Goal: Information Seeking & Learning: Check status

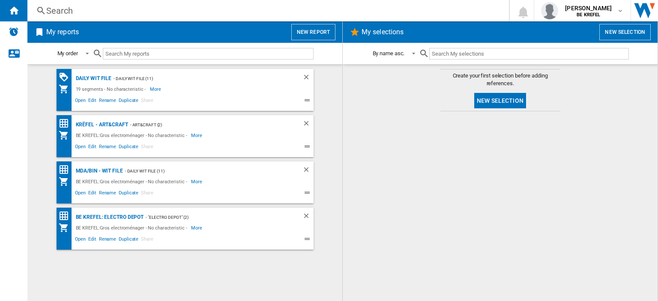
click at [54, 13] on div "Search" at bounding box center [266, 11] width 441 height 12
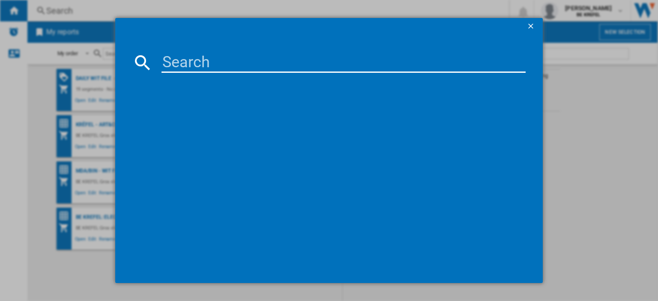
click at [211, 65] on input at bounding box center [344, 62] width 364 height 21
type input "21009664"
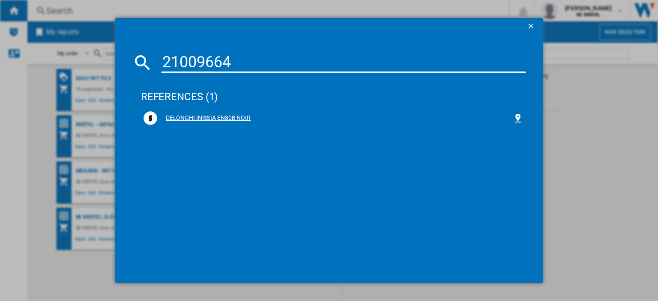
click at [227, 120] on div "DELONGHI INISSIA EN80B NOIR" at bounding box center [335, 118] width 356 height 9
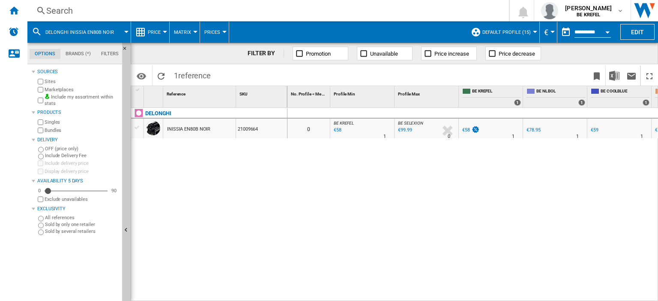
click at [165, 31] on div at bounding box center [165, 32] width 4 height 2
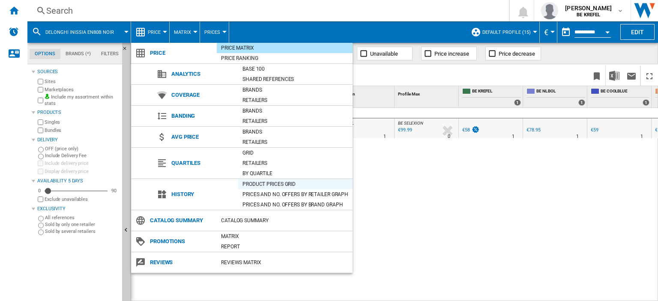
click at [253, 186] on div "Product prices grid" at bounding box center [295, 184] width 114 height 9
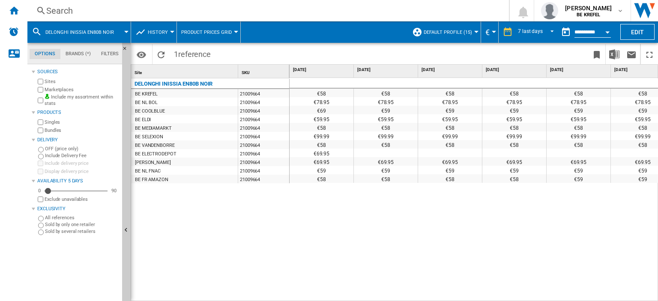
click at [607, 32] on div "Open calendar" at bounding box center [608, 32] width 4 height 2
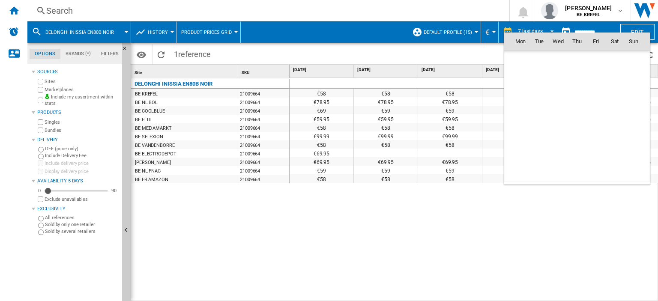
scroll to position [4089, 0]
click at [560, 112] on span "20" at bounding box center [558, 116] width 17 height 17
type input "**********"
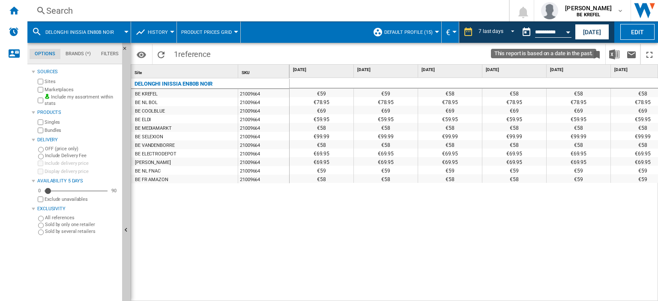
click at [567, 33] on div "Open calendar" at bounding box center [568, 32] width 4 height 2
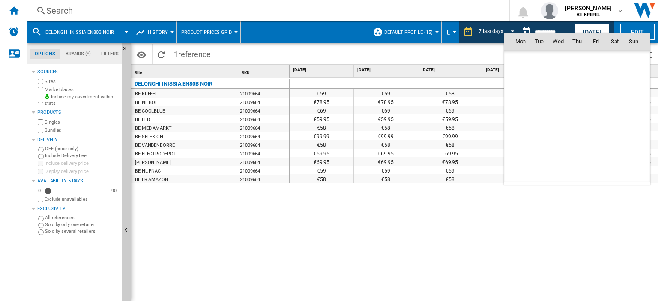
scroll to position [4089, 0]
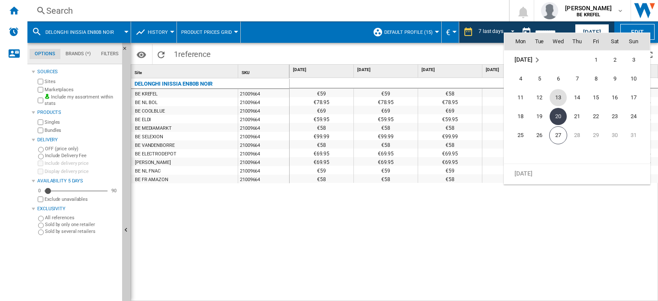
click at [561, 97] on span "13" at bounding box center [558, 97] width 17 height 17
type input "**********"
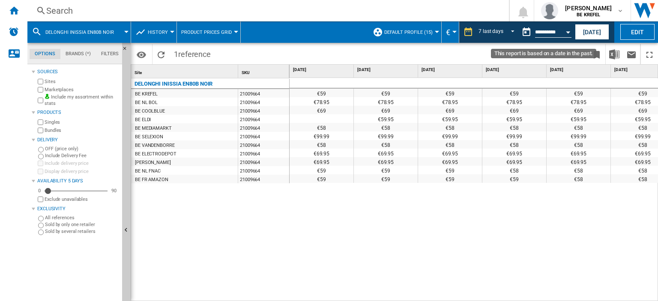
click at [567, 33] on button "Open calendar" at bounding box center [568, 30] width 15 height 15
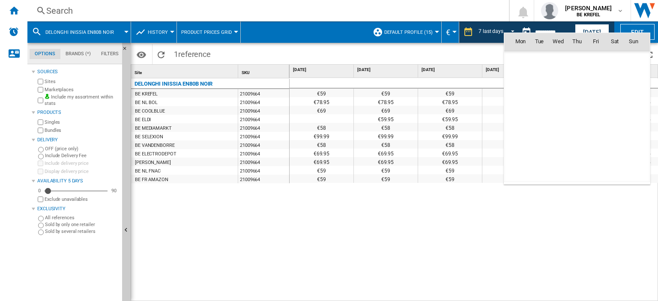
scroll to position [4089, 0]
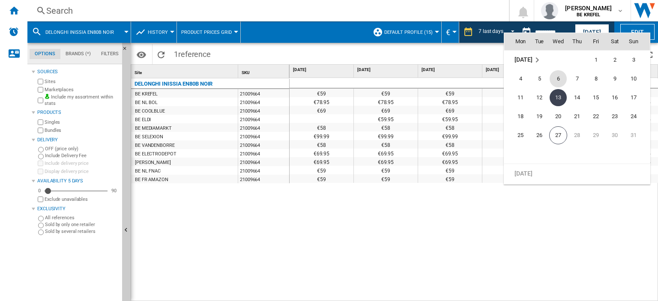
click at [556, 75] on span "6" at bounding box center [558, 78] width 17 height 17
type input "**********"
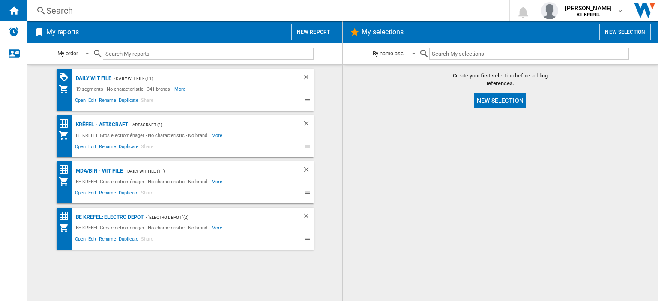
click at [60, 9] on div "Search" at bounding box center [266, 11] width 441 height 12
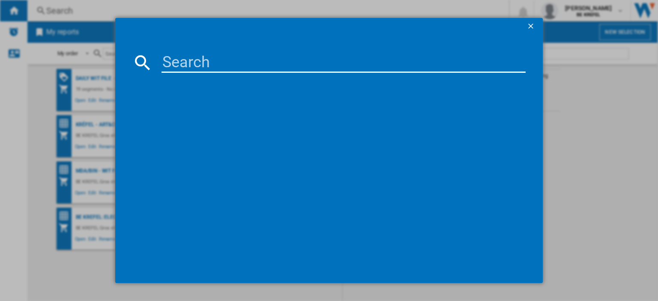
click at [189, 71] on input at bounding box center [344, 62] width 364 height 21
type input "2"
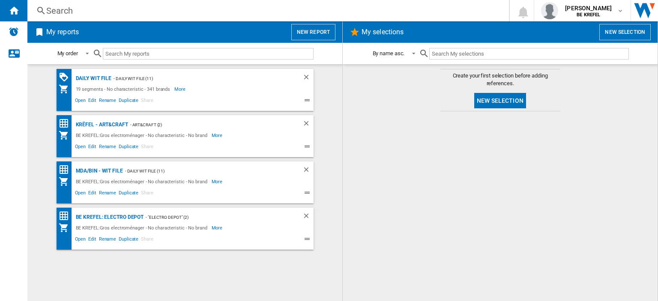
click at [65, 12] on div "Search" at bounding box center [266, 11] width 441 height 12
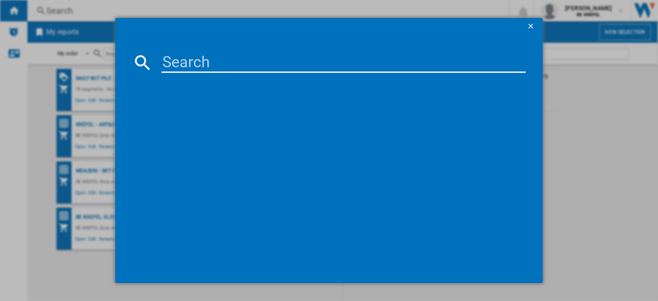
click at [185, 66] on input at bounding box center [344, 62] width 364 height 21
type input "21008790"
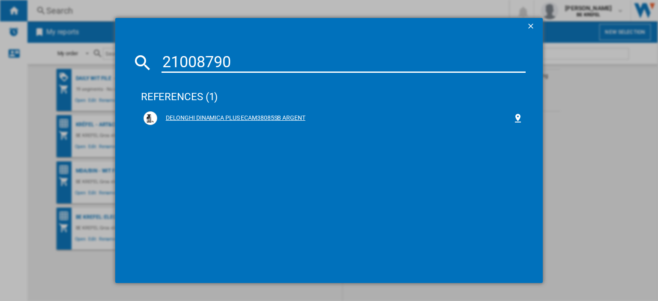
click at [205, 118] on div "DELONGHI DINAMICA PLUS ECAM38085SB ARGENT" at bounding box center [335, 118] width 356 height 9
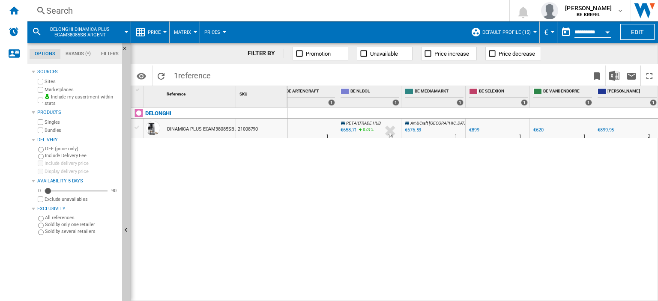
click at [544, 130] on div at bounding box center [546, 136] width 4 height 21
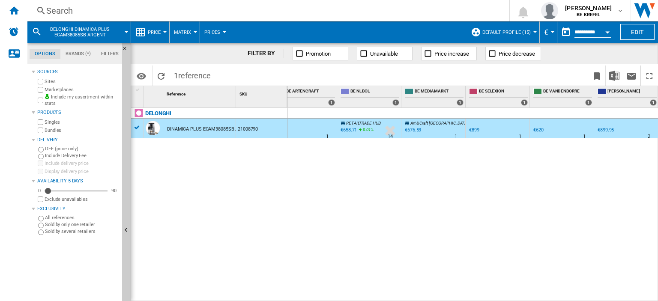
click at [543, 130] on div "€620" at bounding box center [539, 130] width 10 height 6
click at [411, 131] on div "€676.53" at bounding box center [413, 130] width 16 height 6
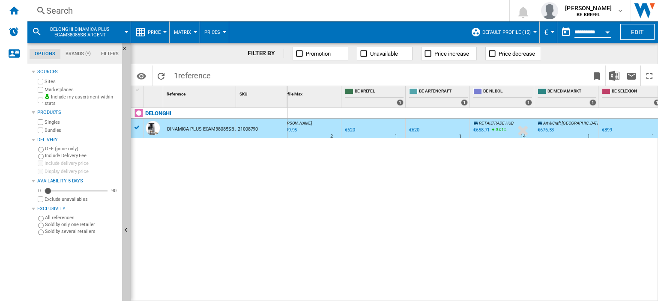
scroll to position [0, 110]
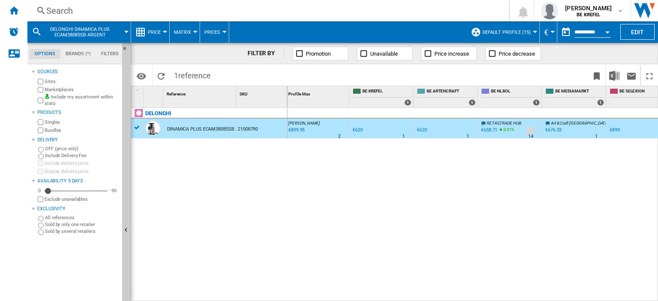
click at [422, 132] on div "€620" at bounding box center [422, 130] width 10 height 6
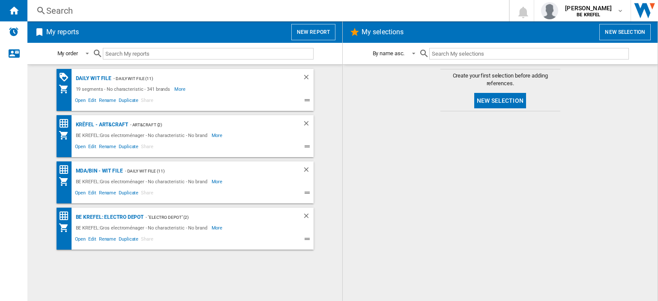
click at [62, 6] on div "Search" at bounding box center [266, 11] width 441 height 12
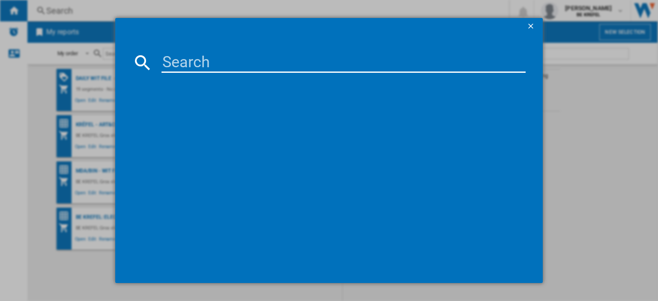
click at [171, 62] on input at bounding box center [344, 62] width 364 height 21
click at [402, 147] on div at bounding box center [328, 171] width 393 height 189
click at [181, 63] on input at bounding box center [344, 62] width 364 height 21
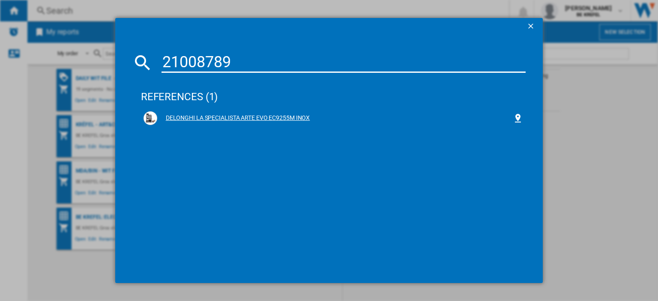
type input "21008789"
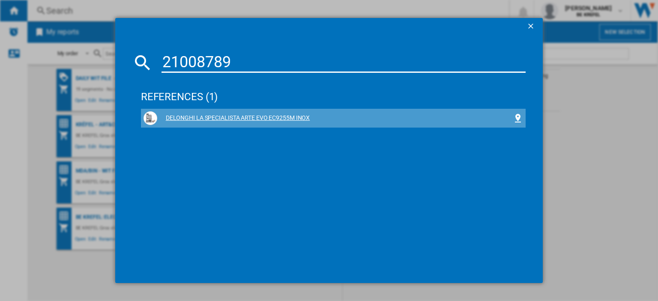
click at [199, 115] on div "DELONGHI LA SPECIALISTA ARTE EVO EC9255M INOX" at bounding box center [335, 118] width 356 height 9
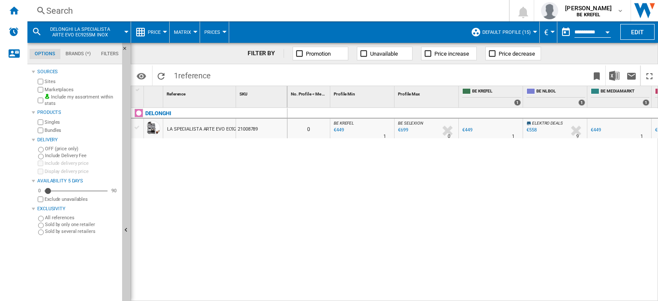
click at [599, 130] on div "€449" at bounding box center [596, 130] width 10 height 6
click at [165, 32] on div at bounding box center [165, 32] width 4 height 2
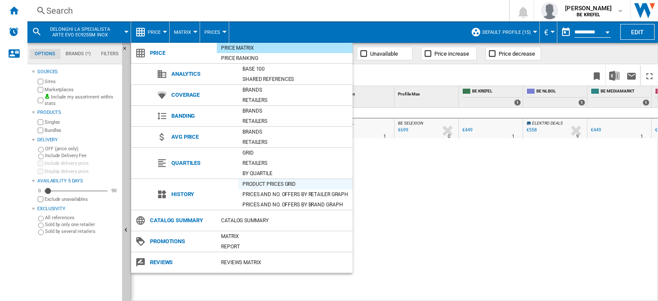
click at [255, 184] on div "Product prices grid" at bounding box center [295, 184] width 114 height 9
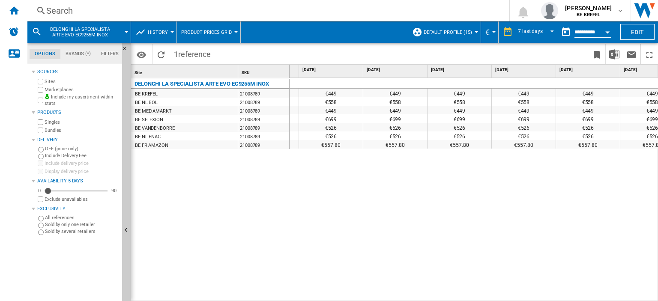
scroll to position [0, 35]
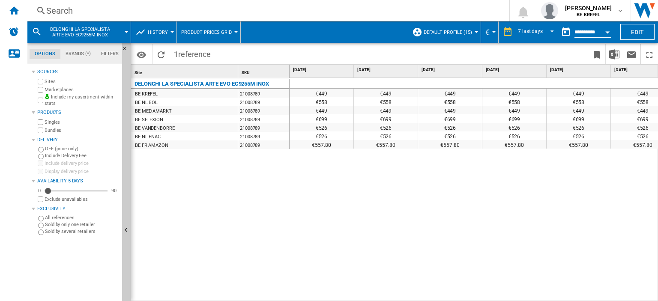
click at [607, 31] on div "Open calendar" at bounding box center [608, 32] width 4 height 2
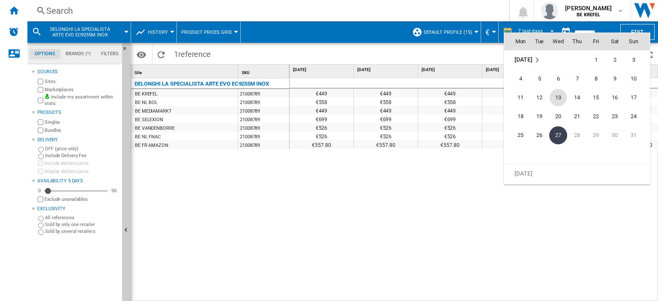
click at [559, 98] on span "13" at bounding box center [558, 97] width 17 height 17
type input "**********"
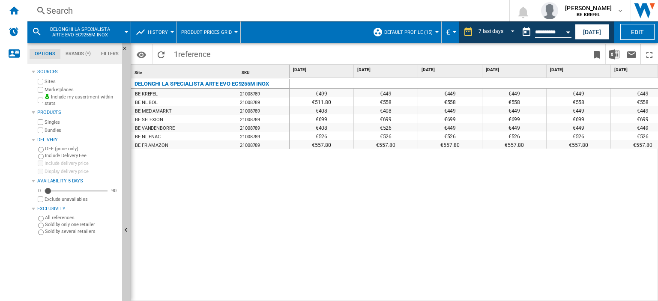
click at [568, 32] on div "Open calendar" at bounding box center [568, 32] width 4 height 2
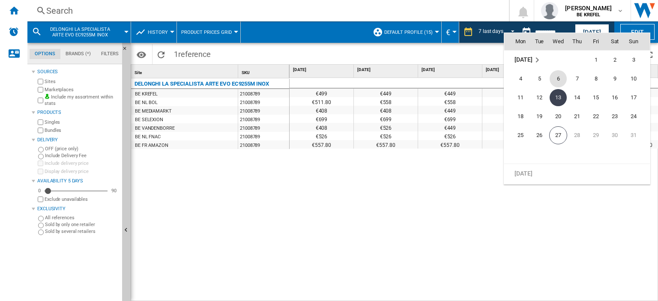
click at [559, 78] on span "6" at bounding box center [558, 78] width 17 height 17
type input "**********"
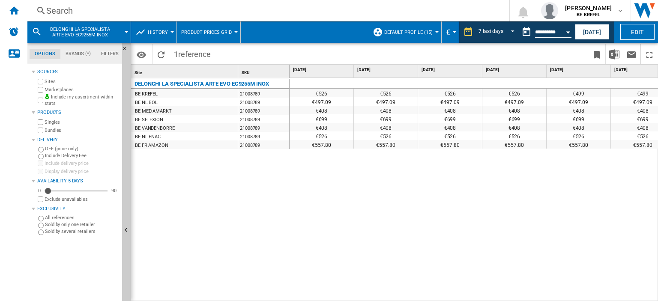
click at [293, 188] on div "€526 €526 €526 €526 €499 €499 €499 €499 €497.09 €497.09 €497.09 €497.09 €497.09…" at bounding box center [474, 190] width 369 height 224
click at [365, 247] on div "€526 €526 €526 €526 €499 €499 €499 €499 €497.09 €497.09 €497.09 €497.09 €497.09…" at bounding box center [474, 190] width 369 height 224
click at [63, 12] on div "Search" at bounding box center [266, 11] width 441 height 12
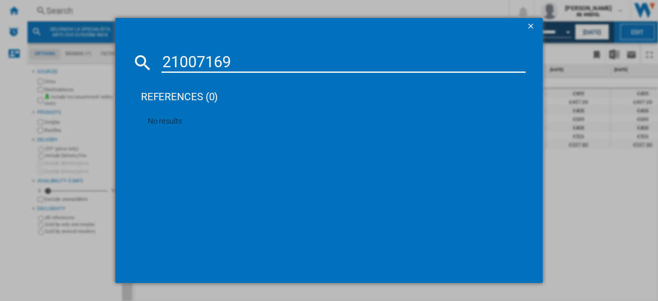
type input "21007169"
click at [366, 93] on div "references (0)" at bounding box center [333, 93] width 385 height 32
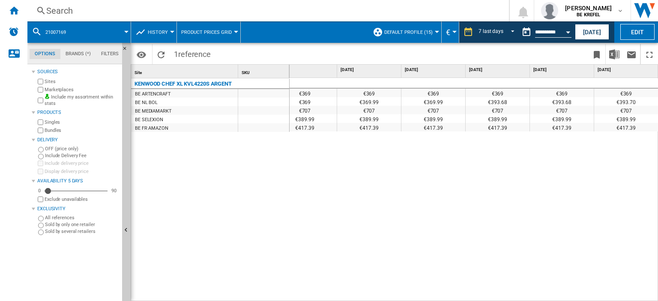
scroll to position [0, 106]
click at [570, 32] on div "Open calendar" at bounding box center [568, 32] width 4 height 2
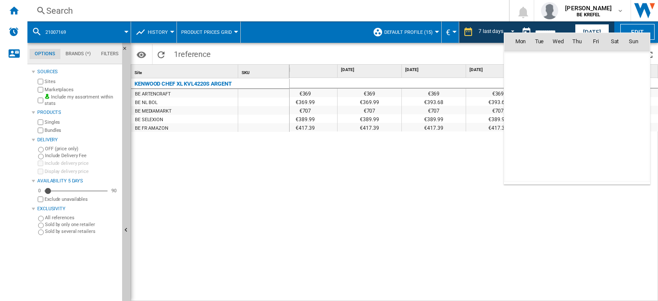
scroll to position [4089, 0]
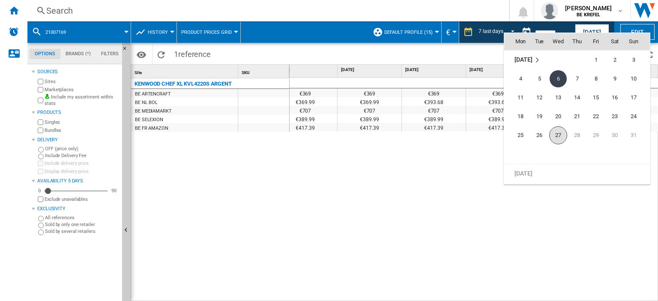
click at [562, 136] on span "27" at bounding box center [558, 135] width 18 height 18
type input "**********"
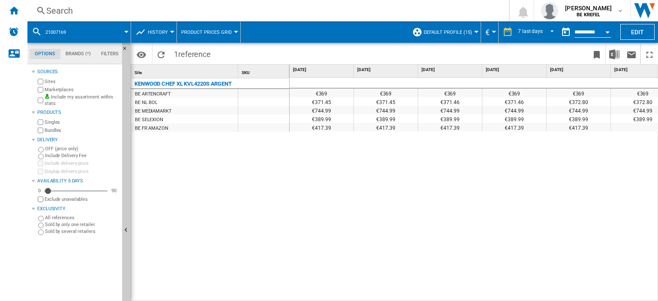
click at [71, 12] on div "Search" at bounding box center [266, 11] width 441 height 12
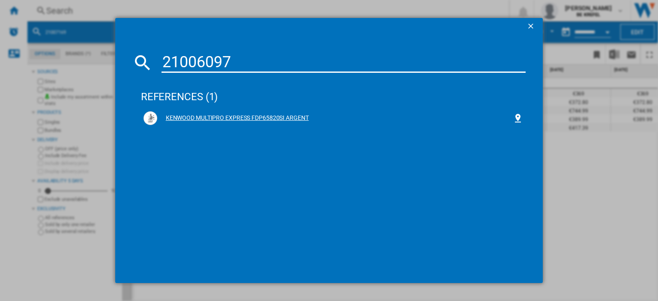
type input "21006097"
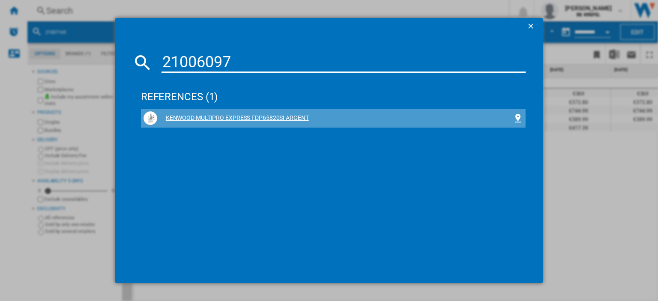
click at [189, 117] on div "KENWOOD MULTIPRO EXPRESS FDP65820SI ARGENT" at bounding box center [335, 118] width 356 height 9
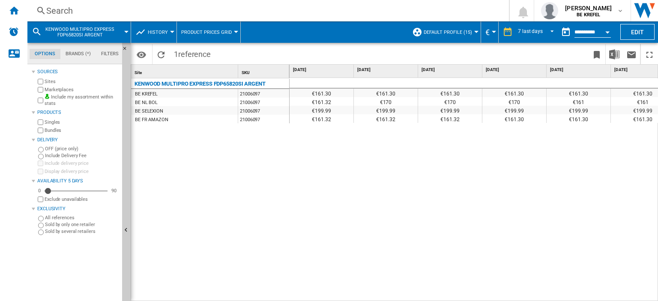
click at [51, 13] on div "Search" at bounding box center [266, 11] width 441 height 12
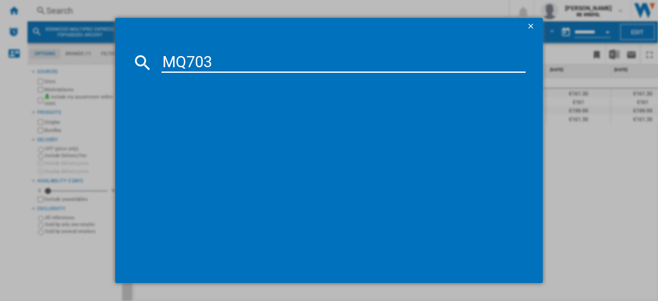
type input "MQ7035"
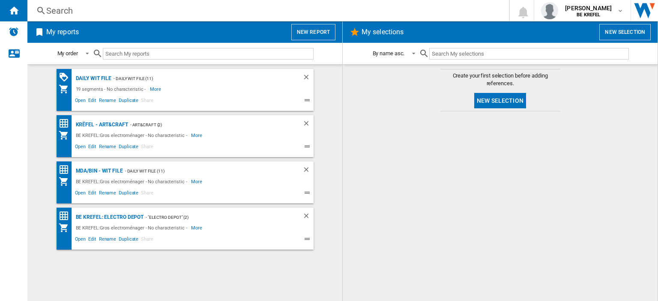
click at [86, 8] on div "Search" at bounding box center [266, 11] width 441 height 12
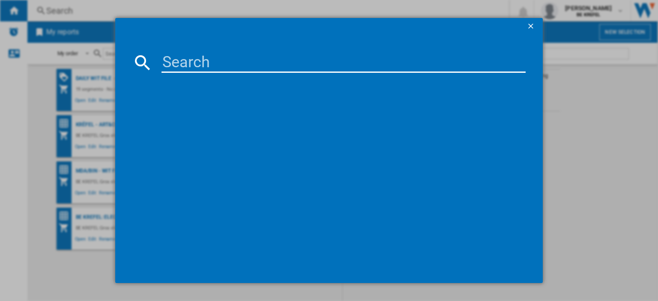
click at [202, 67] on input at bounding box center [344, 62] width 364 height 21
type input "MQ7535"
